Goal: Book appointment/travel/reservation

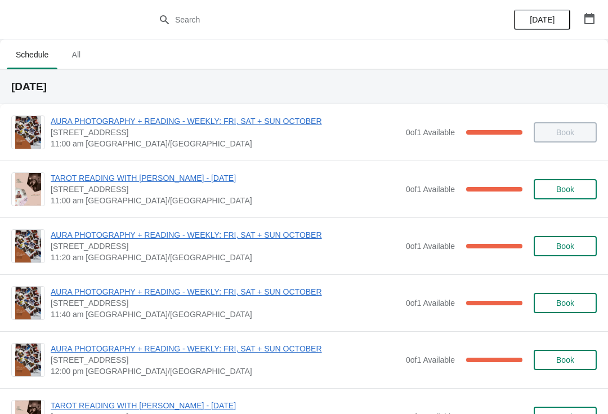
click at [595, 25] on button "button" at bounding box center [589, 18] width 20 height 20
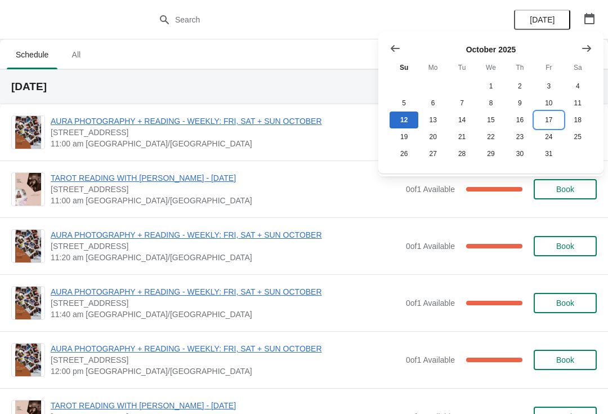
click at [550, 122] on button "17" at bounding box center [548, 119] width 29 height 17
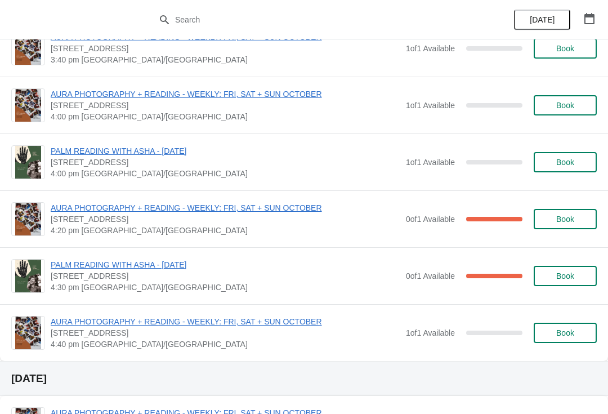
scroll to position [571, 0]
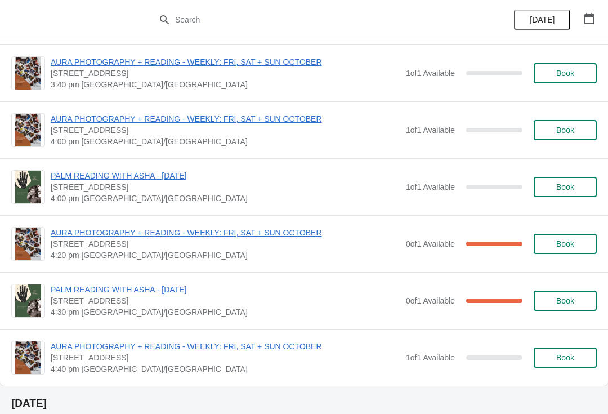
click at [592, 14] on icon "button" at bounding box center [589, 18] width 10 height 11
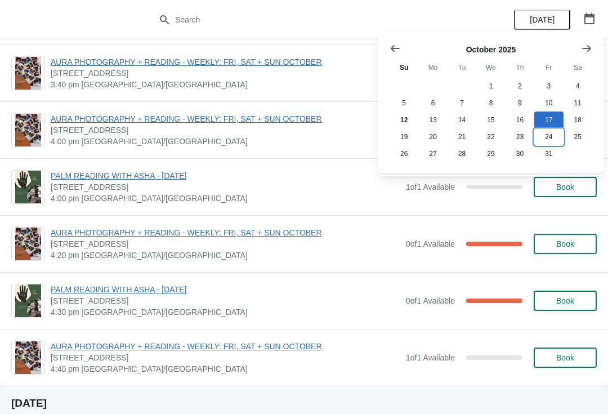
click at [547, 141] on button "24" at bounding box center [548, 136] width 29 height 17
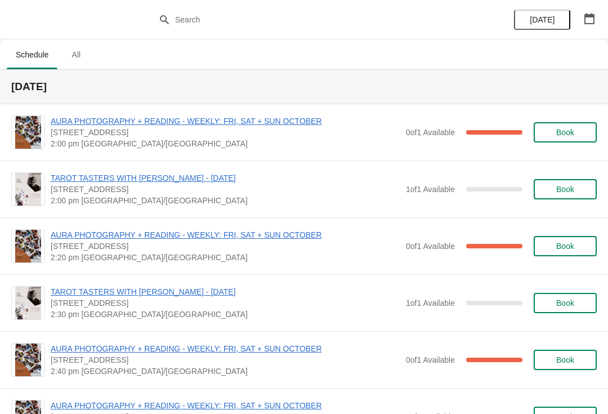
click at [587, 24] on icon "button" at bounding box center [589, 18] width 10 height 11
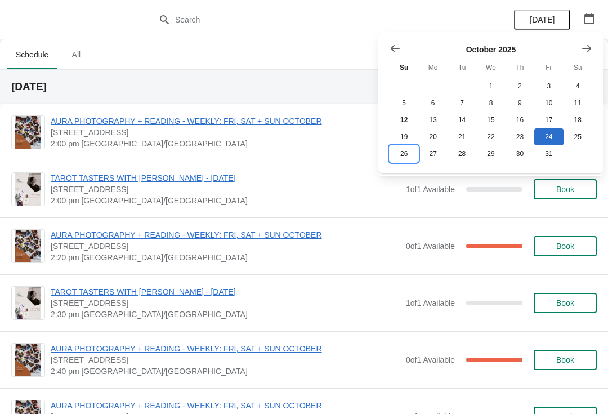
click at [405, 160] on button "26" at bounding box center [403, 153] width 29 height 17
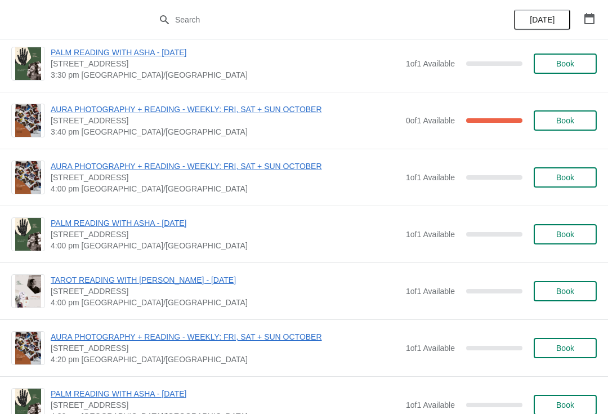
scroll to position [1205, 0]
click at [568, 187] on button "Book" at bounding box center [564, 178] width 63 height 20
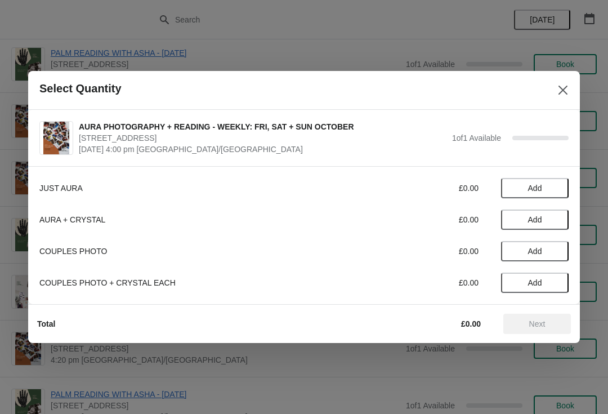
click at [540, 186] on span "Add" at bounding box center [535, 187] width 14 height 9
click at [539, 315] on button "Next" at bounding box center [537, 323] width 68 height 20
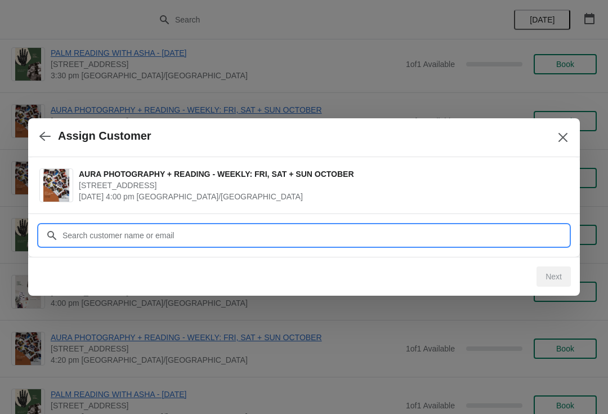
click at [181, 236] on input "Customer" at bounding box center [315, 235] width 506 height 20
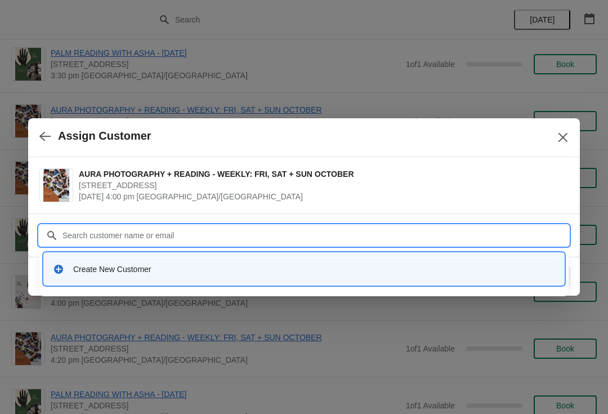
click at [257, 271] on div "Create New Customer" at bounding box center [314, 268] width 482 height 11
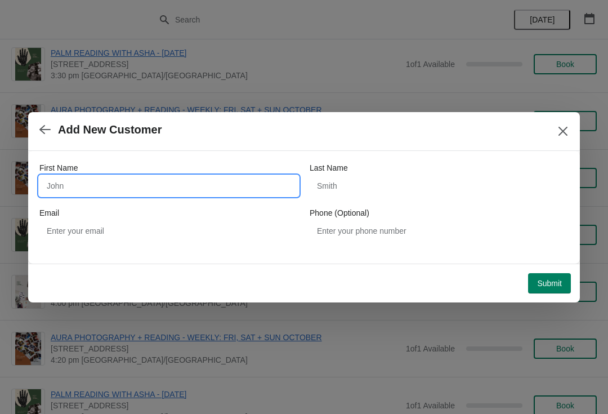
click at [100, 179] on input "First Name" at bounding box center [168, 186] width 259 height 20
type input "[PERSON_NAME]"
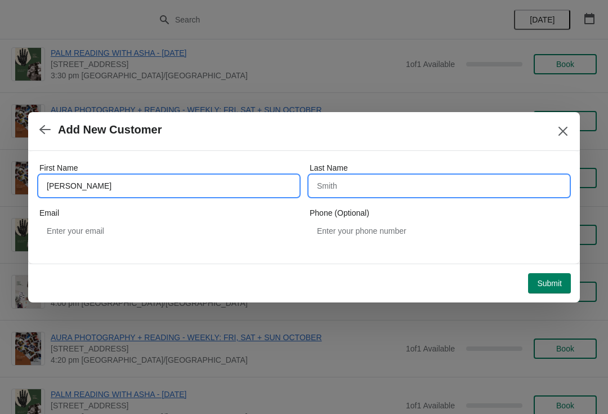
click at [357, 191] on input "Last Name" at bounding box center [438, 186] width 259 height 20
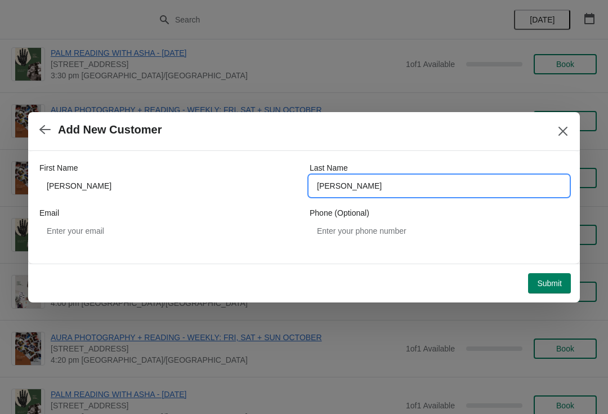
type input "[PERSON_NAME]"
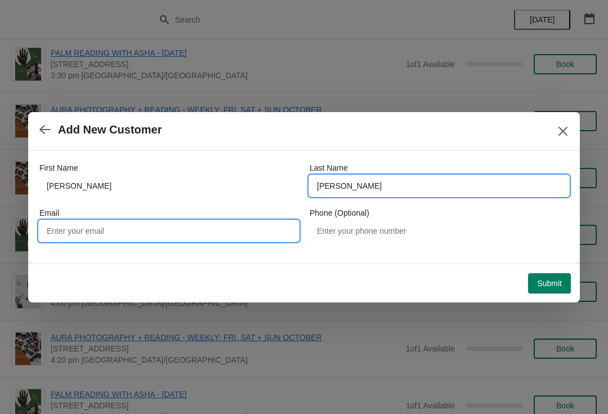
click at [187, 230] on input "Email" at bounding box center [168, 231] width 259 height 20
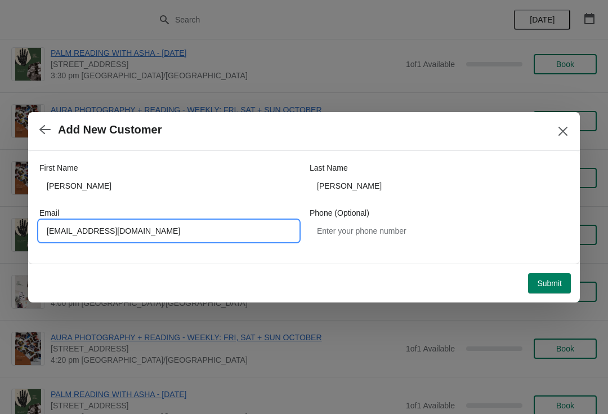
type input "[EMAIL_ADDRESS][DOMAIN_NAME]"
click at [552, 279] on span "Submit" at bounding box center [549, 283] width 25 height 9
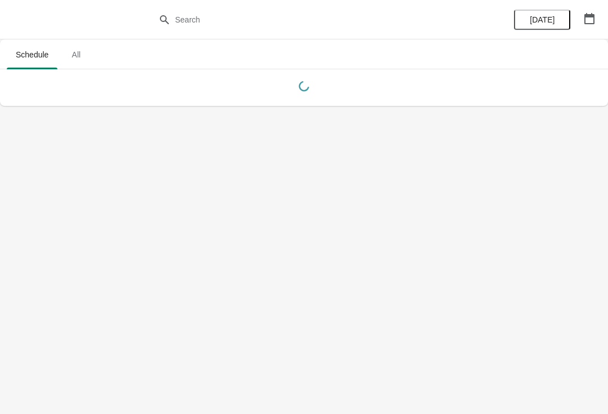
click at [591, 18] on icon "button" at bounding box center [588, 18] width 11 height 11
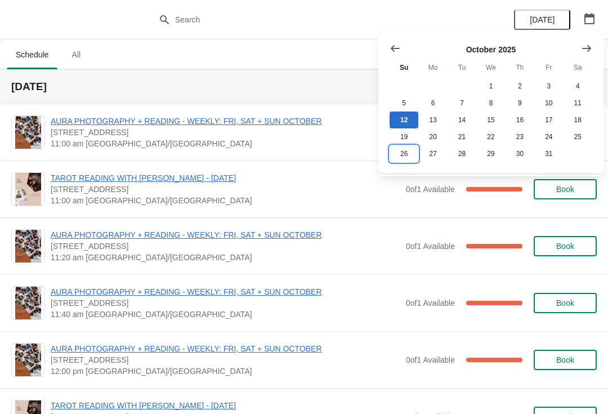
click at [404, 156] on button "26" at bounding box center [403, 153] width 29 height 17
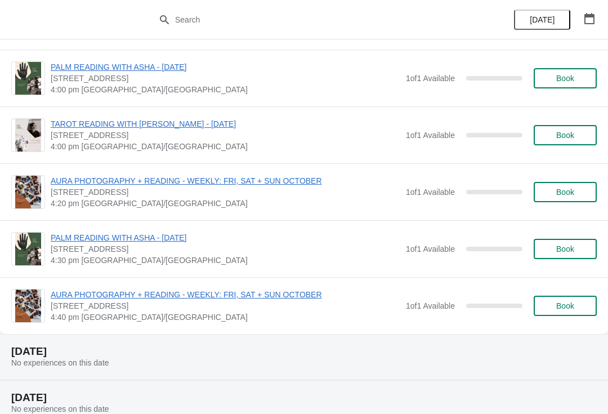
scroll to position [1340, 0]
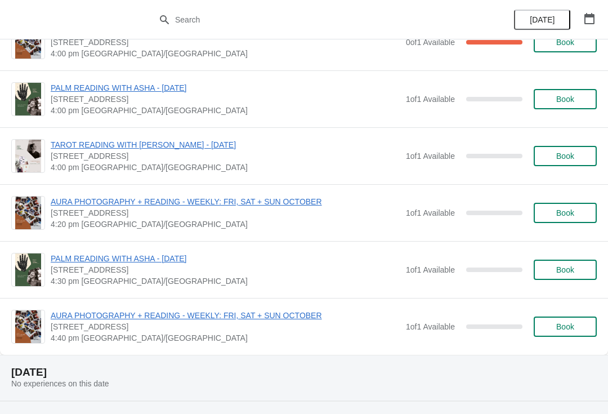
click at [562, 209] on span "Book" at bounding box center [565, 212] width 18 height 9
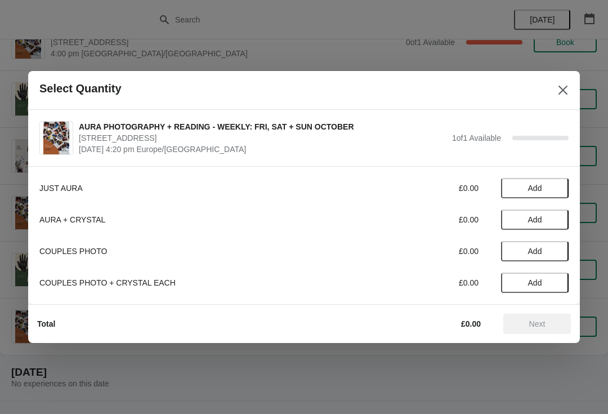
click at [540, 189] on span "Add" at bounding box center [535, 187] width 14 height 9
click at [533, 327] on span "Next" at bounding box center [537, 323] width 16 height 9
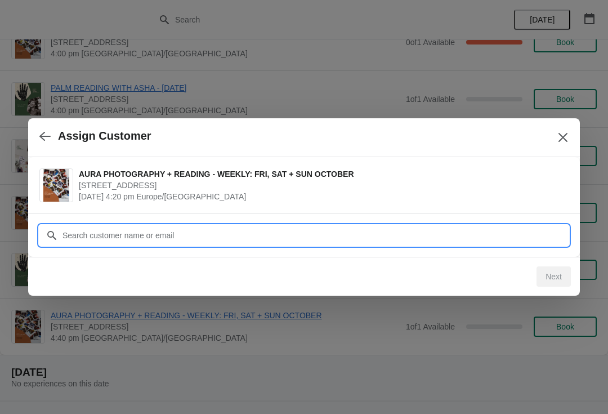
click at [412, 231] on input "Customer" at bounding box center [315, 235] width 506 height 20
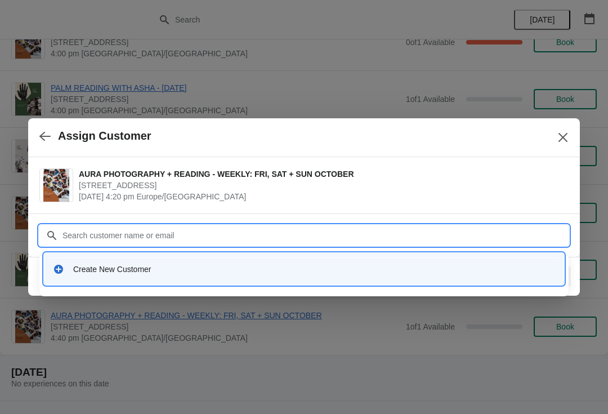
click at [338, 264] on div "Create New Customer" at bounding box center [314, 268] width 482 height 11
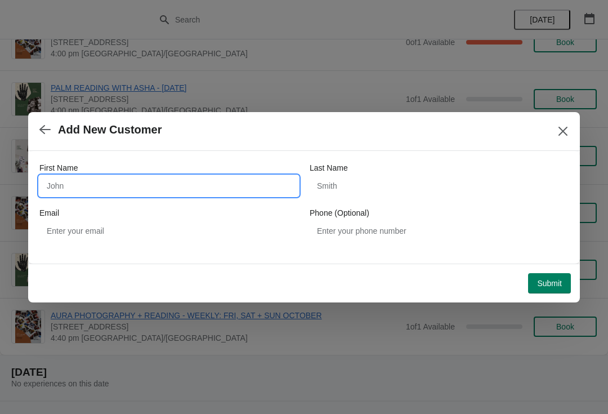
click at [109, 184] on input "First Name" at bounding box center [168, 186] width 259 height 20
type input "Rachel"
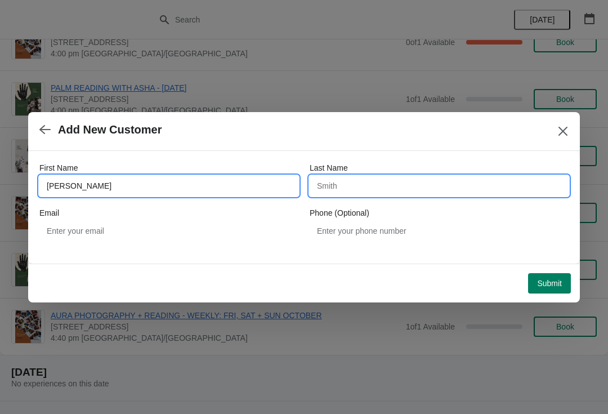
click at [366, 191] on input "Last Name" at bounding box center [438, 186] width 259 height 20
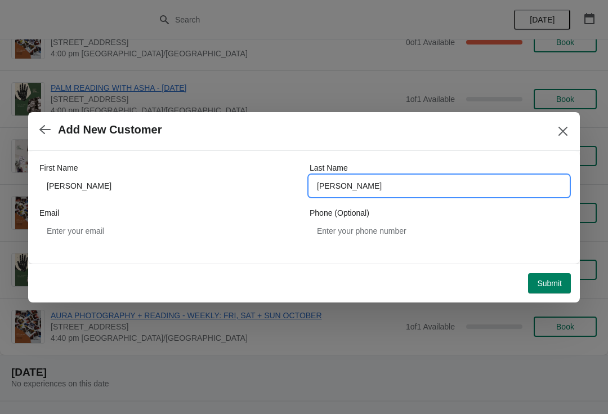
type input "Carruthers"
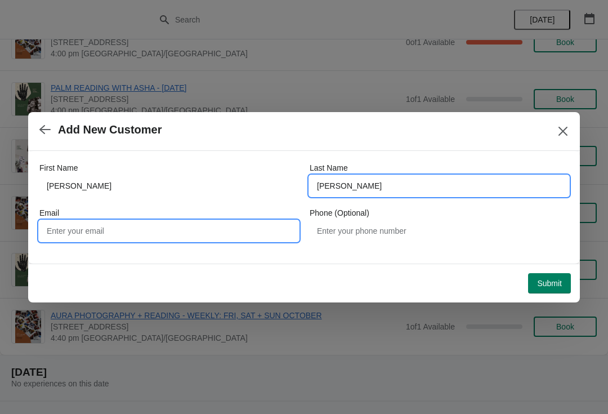
click at [159, 227] on input "Email" at bounding box center [168, 231] width 259 height 20
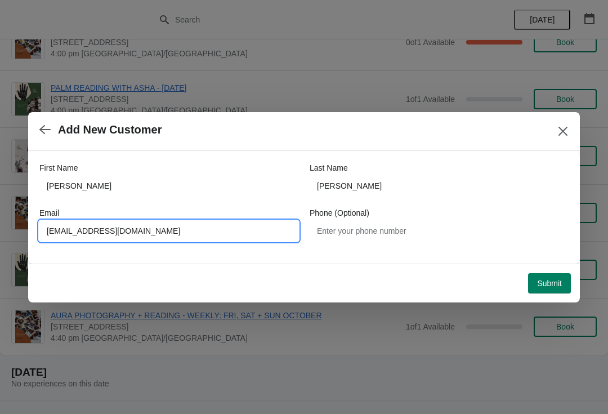
type input "Rachelcarruthers@gmail.com"
click at [554, 279] on span "Submit" at bounding box center [549, 283] width 25 height 9
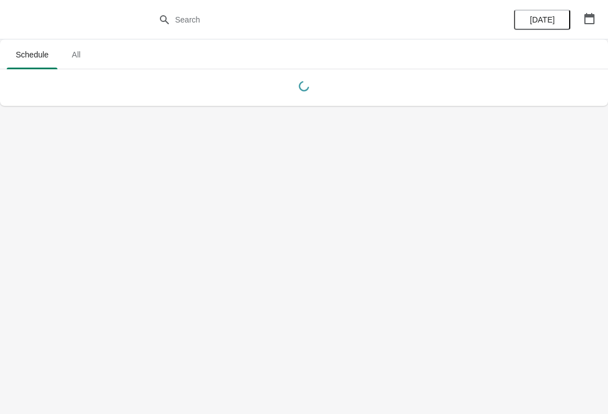
click at [590, 14] on icon "button" at bounding box center [589, 18] width 10 height 11
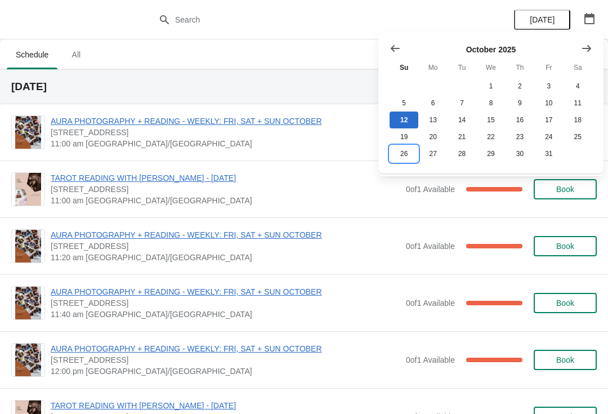
click at [408, 159] on button "26" at bounding box center [403, 153] width 29 height 17
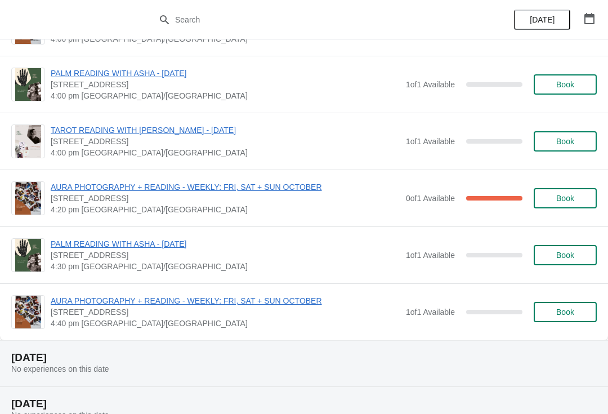
scroll to position [1354, 0]
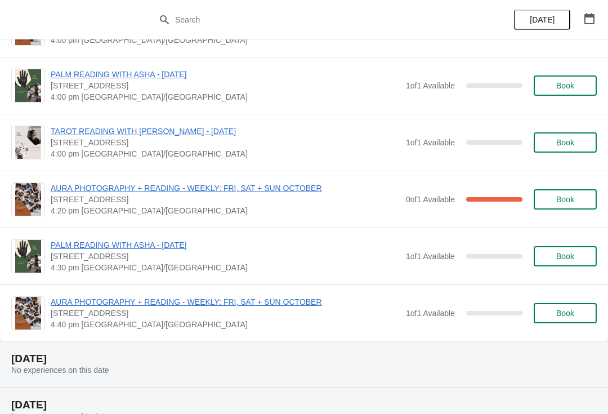
click at [549, 322] on button "Book" at bounding box center [564, 313] width 63 height 20
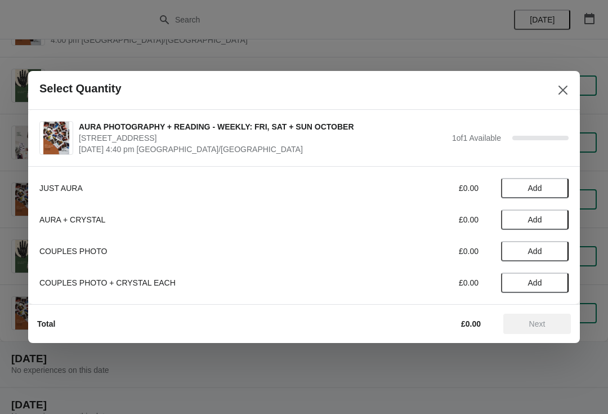
click at [542, 187] on span "Add" at bounding box center [534, 187] width 47 height 9
click at [529, 329] on button "Next" at bounding box center [537, 323] width 68 height 20
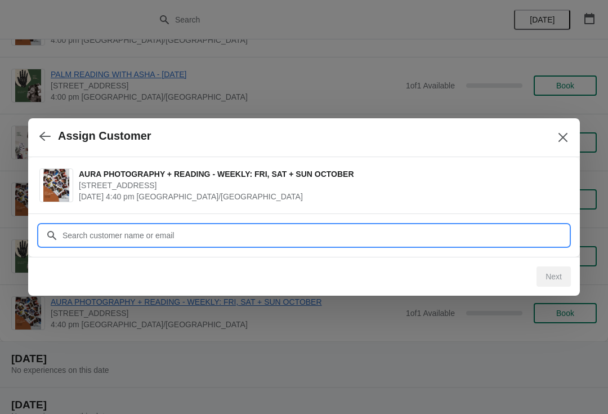
click at [416, 226] on input "Customer" at bounding box center [315, 235] width 506 height 20
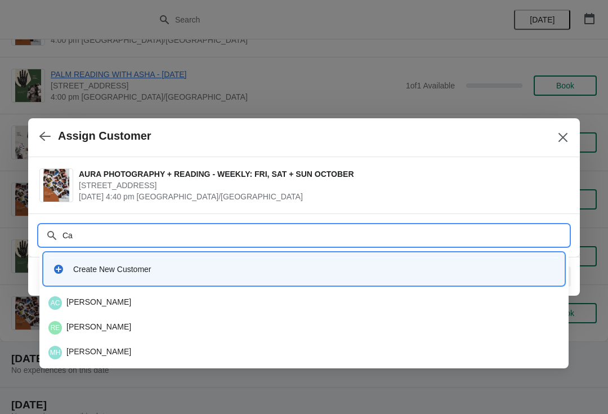
type input "C"
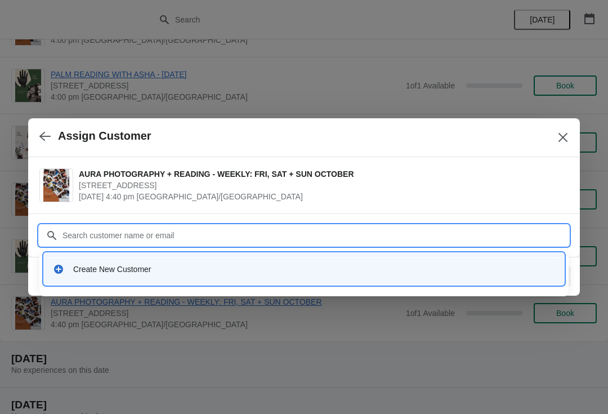
click at [208, 272] on div "Create New Customer" at bounding box center [314, 268] width 482 height 11
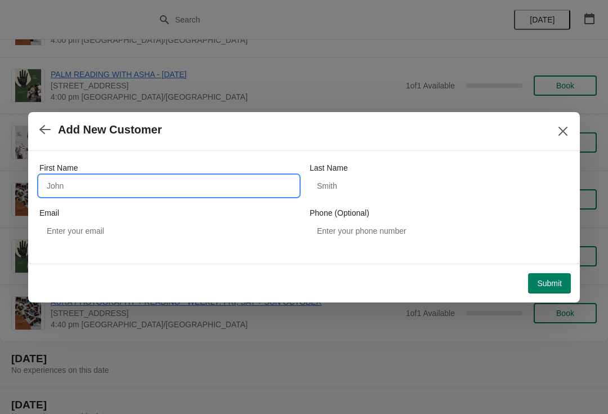
click at [131, 190] on input "First Name" at bounding box center [168, 186] width 259 height 20
type input "Caelan"
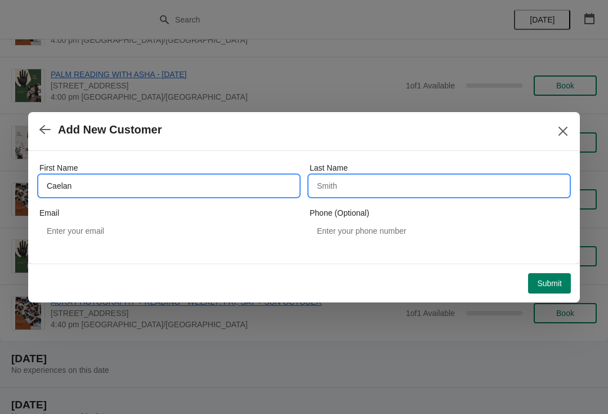
click at [358, 183] on input "Last Name" at bounding box center [438, 186] width 259 height 20
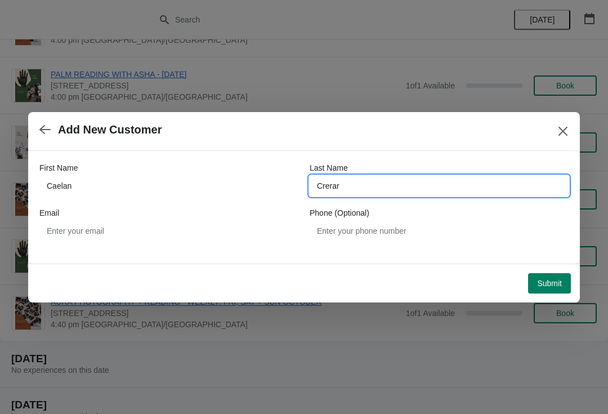
type input "Crerar"
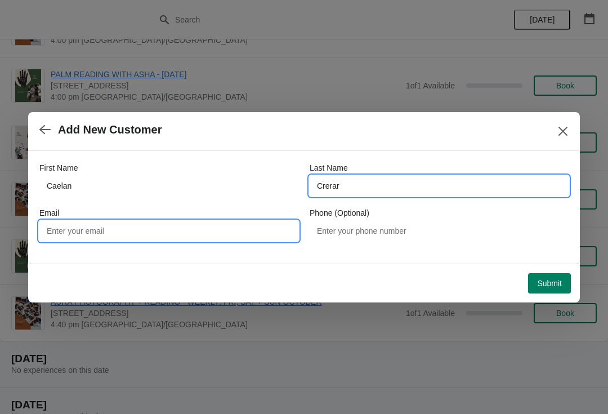
click at [175, 228] on input "Email" at bounding box center [168, 231] width 259 height 20
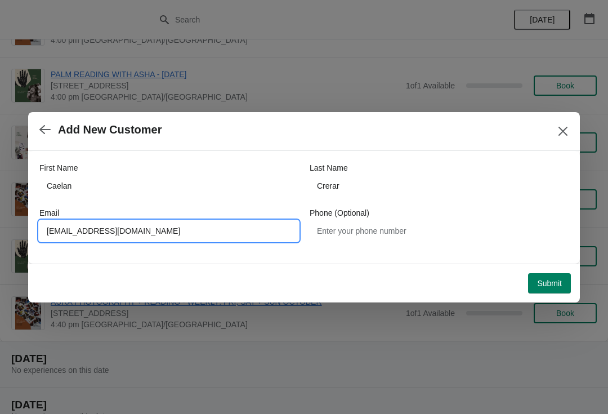
type input "Caelancrerar@gmail.com"
click at [550, 279] on span "Submit" at bounding box center [549, 283] width 25 height 9
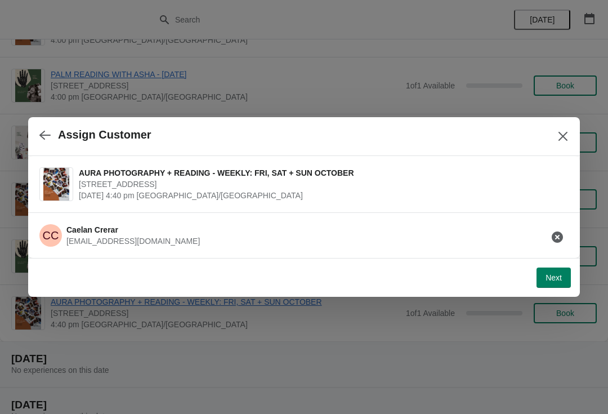
click at [554, 275] on span "Next" at bounding box center [553, 277] width 16 height 9
select select "Yes"
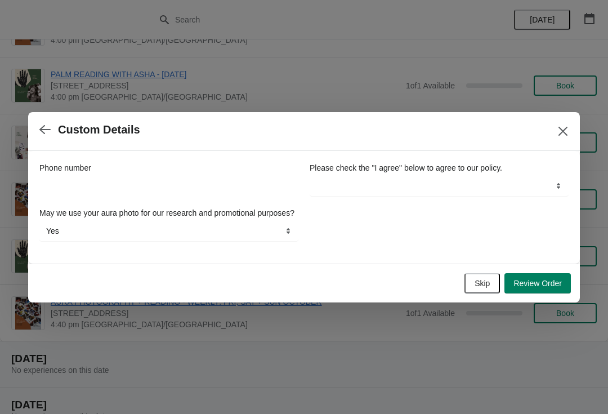
click at [552, 288] on span "Review Order" at bounding box center [537, 283] width 48 height 9
